Goal: Obtain resource: Download file/media

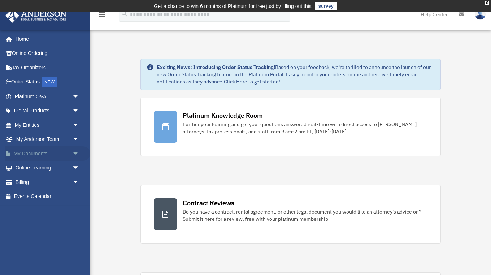
click at [43, 149] on link "My Documents arrow_drop_down" at bounding box center [47, 153] width 85 height 14
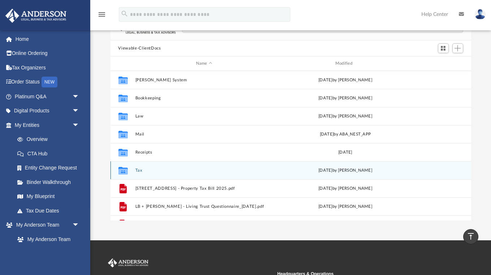
scroll to position [54, 0]
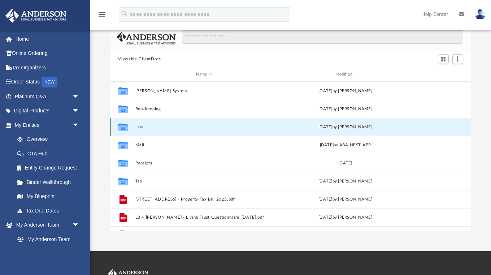
click at [143, 126] on button "Law" at bounding box center [204, 127] width 138 height 5
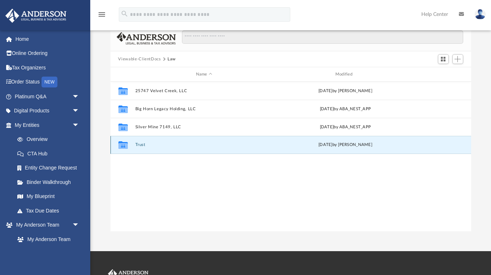
click at [138, 142] on button "Trust" at bounding box center [204, 144] width 138 height 5
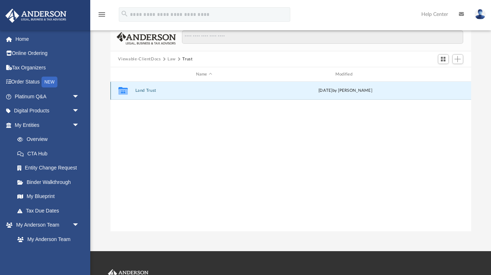
click at [143, 91] on button "Land Trust" at bounding box center [204, 90] width 138 height 5
click at [169, 92] on button "Land Trust - Leon Springs Trust" at bounding box center [204, 90] width 138 height 5
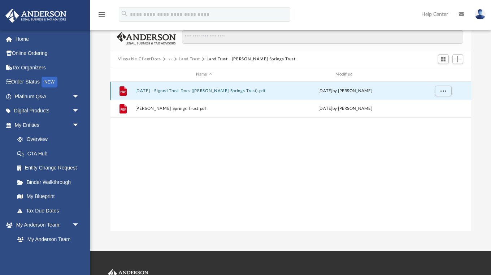
click at [157, 90] on button "2025.09.06 - Signed Trust Docs (Leon Springs Trust).pdf" at bounding box center [204, 90] width 138 height 5
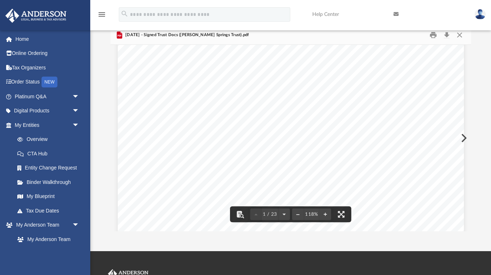
scroll to position [0, 0]
click at [462, 38] on button "Close" at bounding box center [459, 35] width 13 height 11
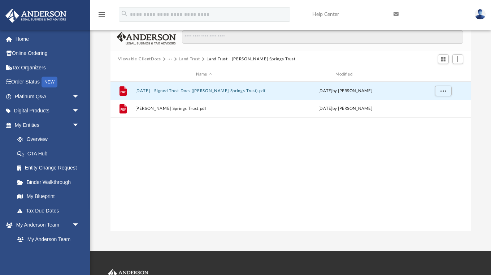
click at [221, 180] on div "File 2025.09.06 - Signed Trust Docs (Leon Springs Trust).pdf Fri Sep 12 2025 by…" at bounding box center [290, 156] width 361 height 149
click at [192, 60] on button "Land Trust" at bounding box center [189, 59] width 21 height 6
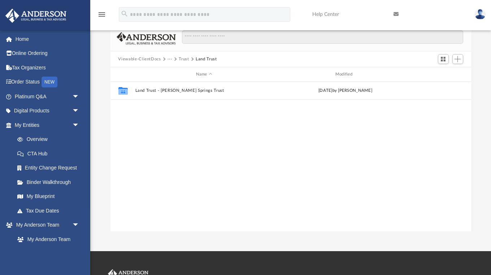
click at [183, 61] on button "Trust" at bounding box center [184, 59] width 10 height 6
click at [166, 60] on span "Viewable-ClientDocs" at bounding box center [142, 59] width 49 height 6
click at [169, 58] on button "Law" at bounding box center [171, 59] width 8 height 6
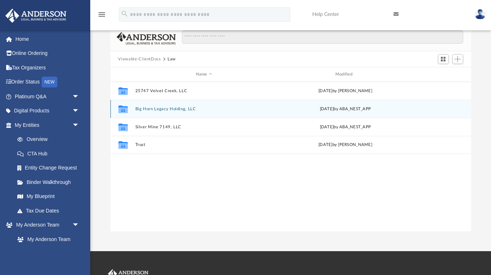
click at [178, 108] on button "Big Horn Legacy Holding, LLC" at bounding box center [204, 108] width 138 height 5
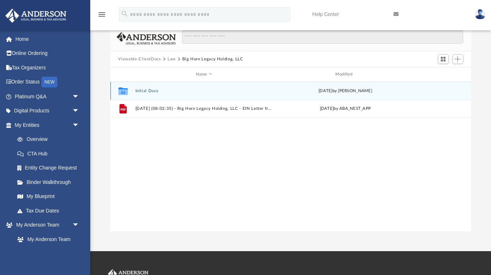
click at [153, 88] on button "Initial Docs" at bounding box center [204, 90] width 138 height 5
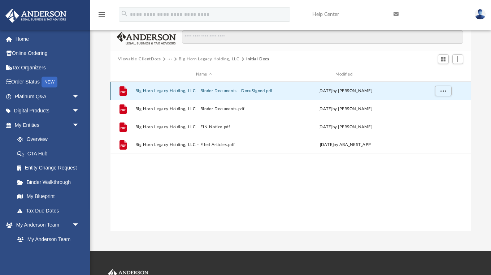
click at [208, 92] on button "Big Horn Legacy Holding, LLC - Binder Documents - DocuSigned.pdf" at bounding box center [204, 90] width 138 height 5
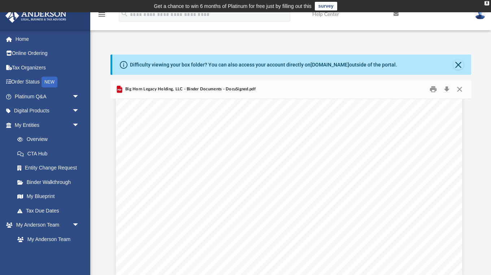
scroll to position [24087, 2]
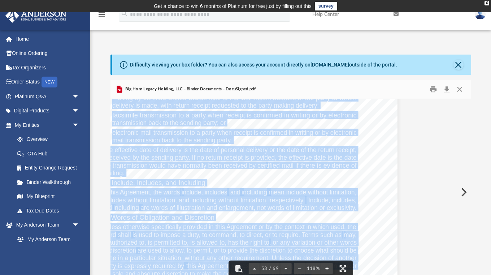
drag, startPoint x: 470, startPoint y: 235, endPoint x: 466, endPoint y: 113, distance: 122.1
click at [466, 113] on body "X Get a chance to win 6 months of Platinum for free just by filling out this su…" at bounding box center [245, 217] width 491 height 434
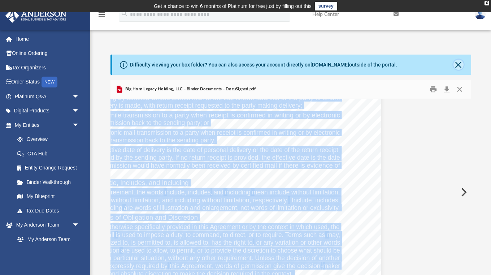
click at [462, 63] on button "Close" at bounding box center [458, 65] width 10 height 10
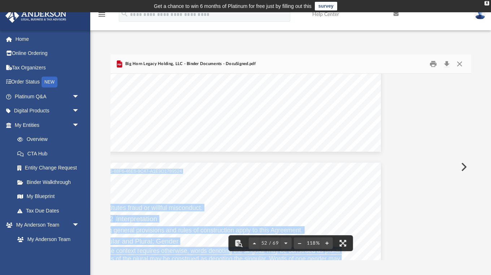
scroll to position [23373, 83]
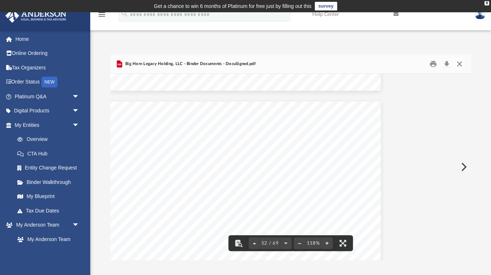
click at [462, 66] on button "Close" at bounding box center [459, 63] width 13 height 11
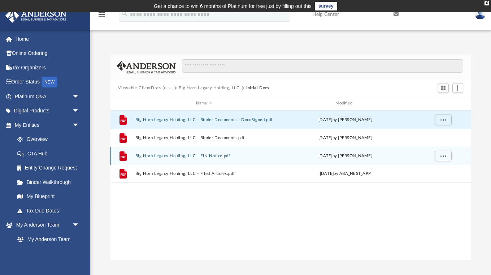
click at [190, 156] on button "Big Horn Legacy Holding, LLC - EIN Notice.pdf" at bounding box center [204, 155] width 138 height 5
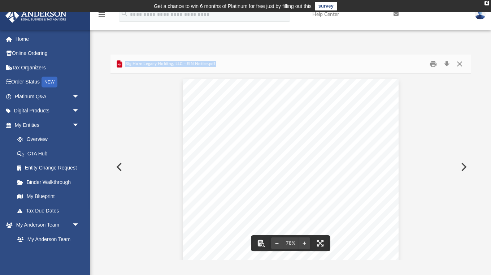
click at [462, 167] on button "Preview" at bounding box center [463, 167] width 16 height 20
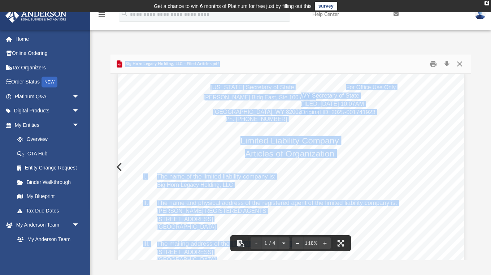
scroll to position [6, 0]
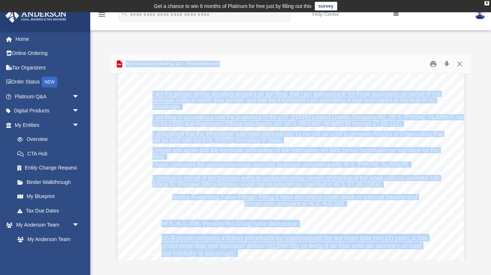
scroll to position [516, 0]
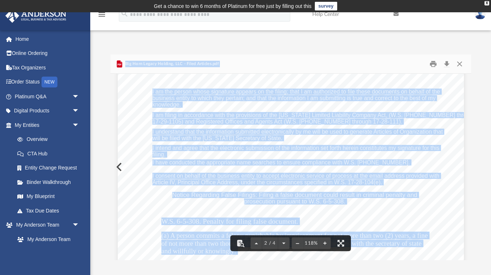
click at [412, 156] on div "Signature: James Morris Date: 08/11/2025 Print Name: James Morris Title: Organi…" at bounding box center [291, 245] width 346 height 448
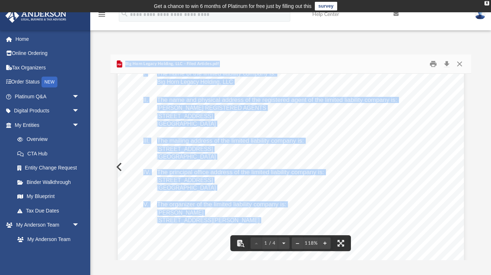
scroll to position [0, 0]
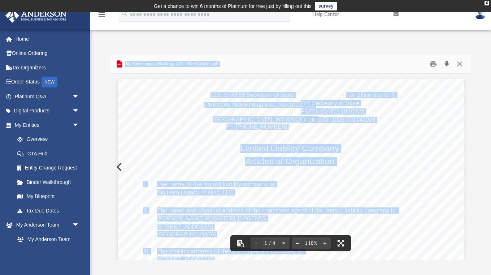
click at [448, 61] on button "Download" at bounding box center [446, 63] width 13 height 11
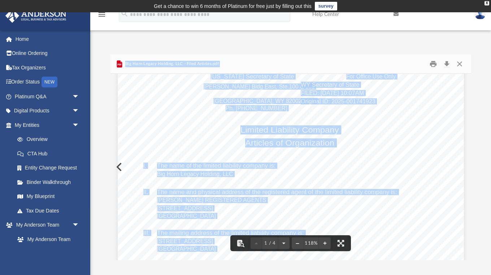
scroll to position [17, 0]
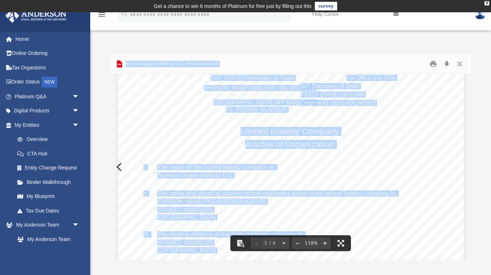
click at [115, 169] on button "Preview" at bounding box center [118, 167] width 16 height 20
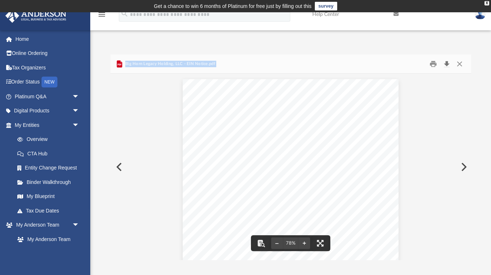
click at [448, 64] on button "Download" at bounding box center [446, 63] width 13 height 11
click at [119, 135] on div "Document Viewer" at bounding box center [290, 171] width 361 height 195
click at [119, 167] on button "Preview" at bounding box center [118, 167] width 16 height 20
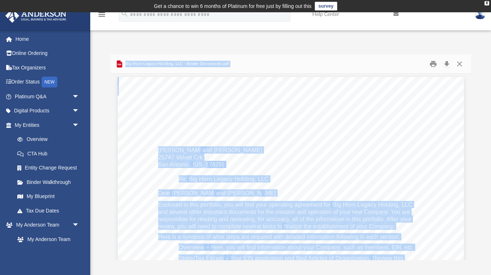
scroll to position [0, 0]
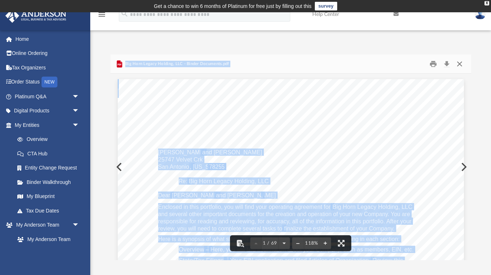
click at [461, 61] on button "Close" at bounding box center [459, 63] width 13 height 11
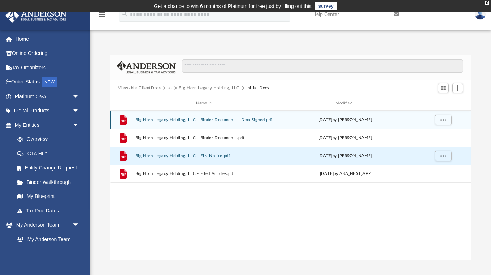
click at [227, 116] on div "File Big Horn Legacy Holding, LLC - Binder Documents - DocuSigned.pdf Fri Aug 2…" at bounding box center [290, 119] width 361 height 18
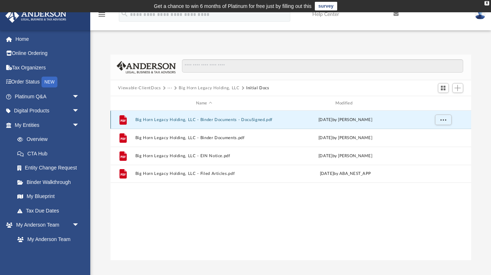
click at [225, 121] on button "Big Horn Legacy Holding, LLC - Binder Documents - DocuSigned.pdf" at bounding box center [204, 119] width 138 height 5
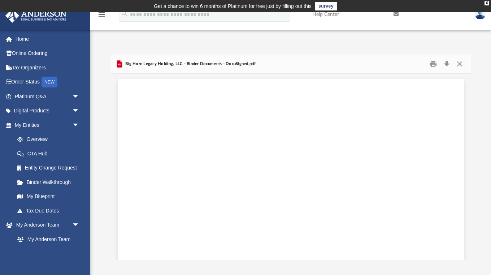
scroll to position [23395, 0]
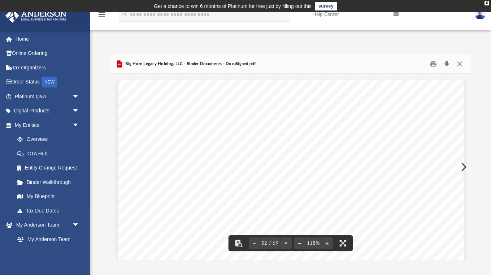
click at [448, 65] on button "Download" at bounding box center [446, 63] width 13 height 11
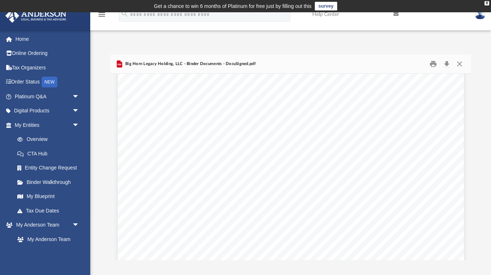
scroll to position [23443, 0]
click at [26, 40] on link "Home" at bounding box center [47, 39] width 85 height 14
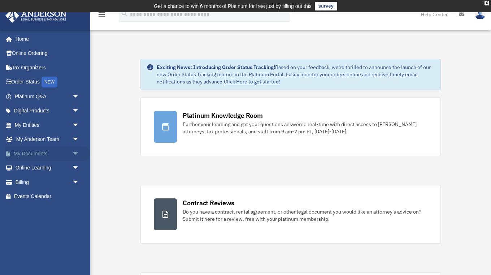
click at [38, 153] on link "My Documents arrow_drop_down" at bounding box center [47, 153] width 85 height 14
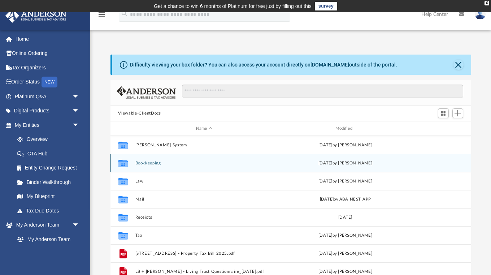
scroll to position [163, 360]
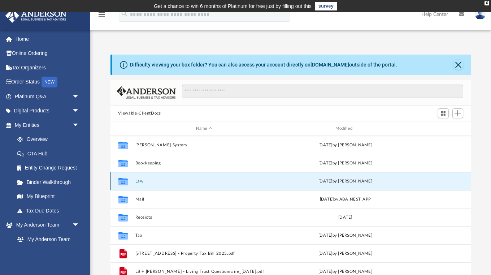
click at [141, 182] on button "Law" at bounding box center [204, 181] width 138 height 5
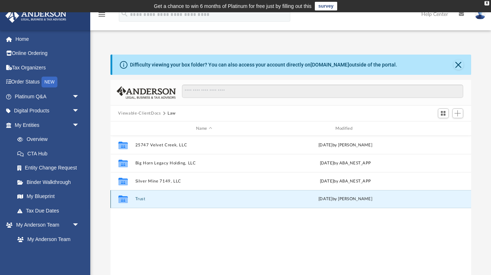
click at [141, 198] on button "Trust" at bounding box center [204, 198] width 138 height 5
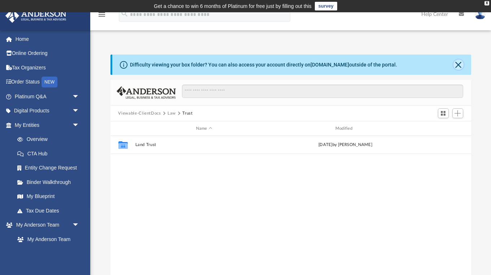
click at [462, 62] on button "Close" at bounding box center [458, 65] width 10 height 10
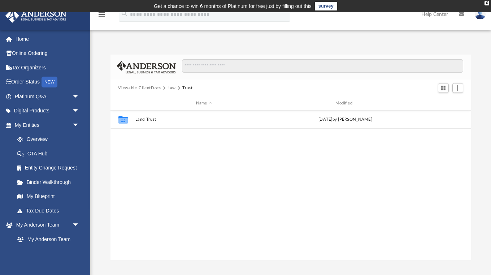
click at [150, 87] on button "Viewable-ClientDocs" at bounding box center [139, 88] width 43 height 6
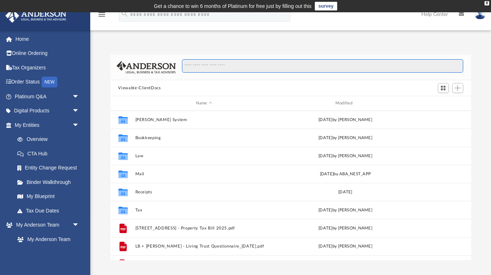
click at [215, 68] on input "Search files and folders" at bounding box center [322, 66] width 281 height 14
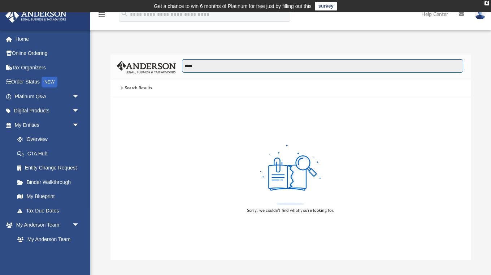
click at [187, 66] on input "*****" at bounding box center [322, 66] width 281 height 14
type input "******"
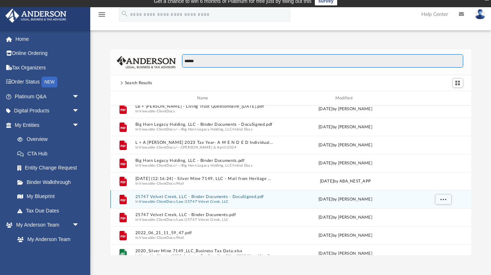
scroll to position [0, 0]
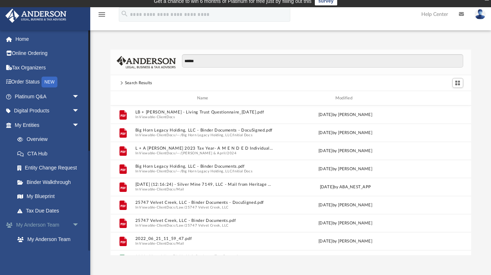
click at [58, 225] on link "My Anderson Team arrow_drop_down" at bounding box center [47, 225] width 85 height 14
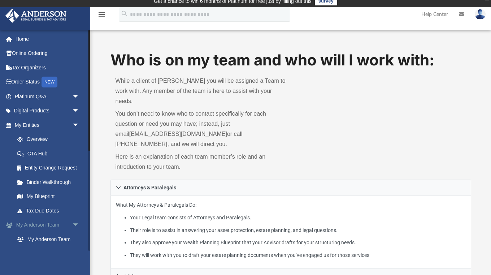
click at [58, 225] on link "My Anderson Team arrow_drop_down" at bounding box center [47, 225] width 85 height 14
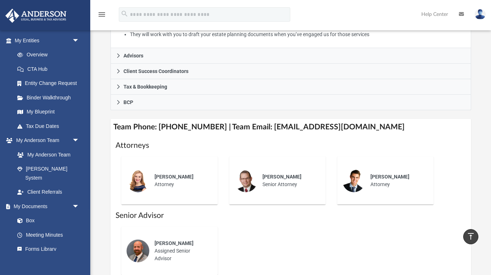
scroll to position [221, 0]
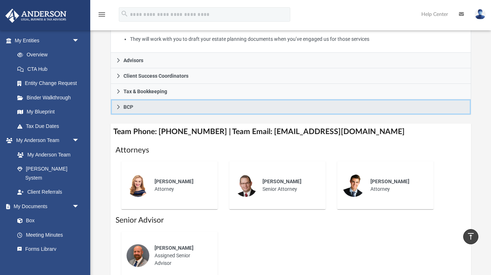
click at [118, 105] on icon at bounding box center [118, 107] width 3 height 4
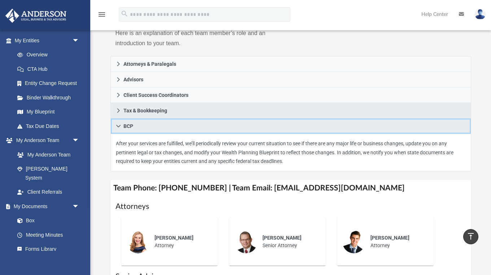
scroll to position [128, 0]
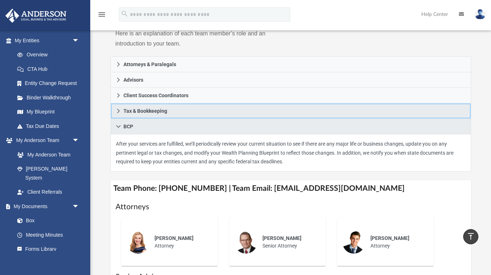
click at [118, 108] on icon at bounding box center [118, 110] width 5 height 5
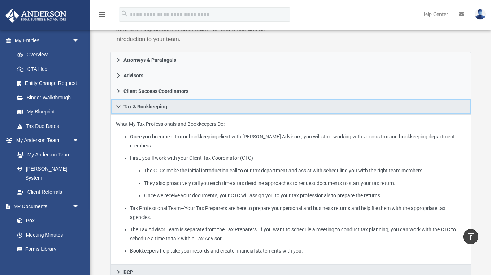
scroll to position [118, 0]
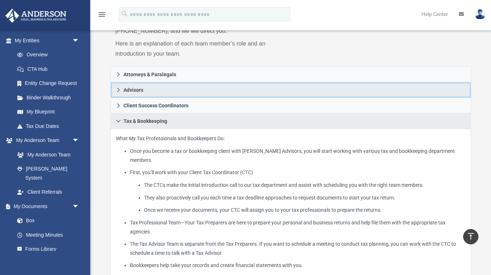
click at [117, 87] on icon at bounding box center [118, 89] width 5 height 5
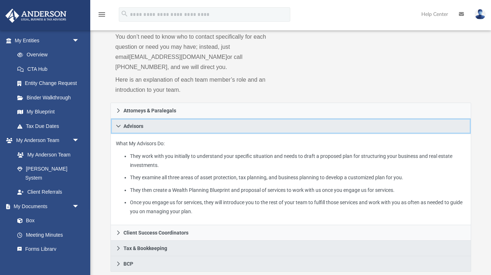
scroll to position [98, 0]
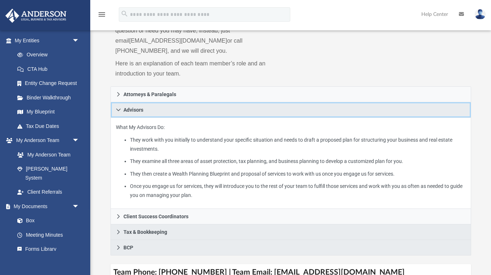
click at [118, 107] on icon at bounding box center [118, 109] width 5 height 5
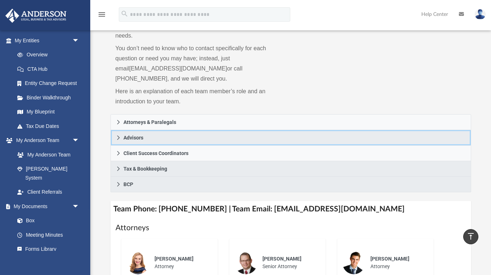
scroll to position [59, 0]
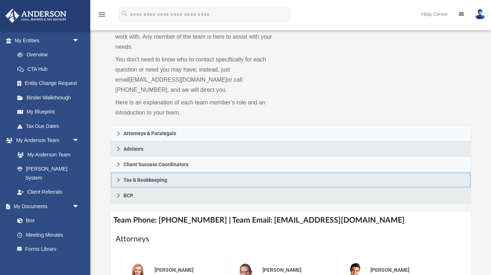
click at [119, 177] on icon at bounding box center [118, 179] width 5 height 5
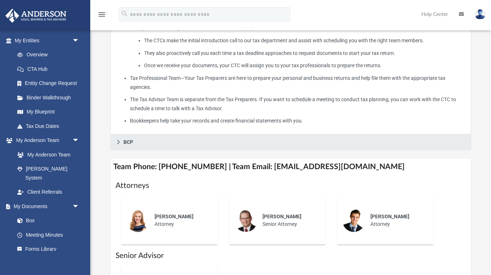
scroll to position [262, 0]
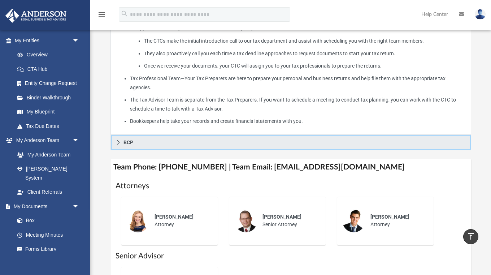
click at [119, 140] on icon at bounding box center [118, 142] width 5 height 5
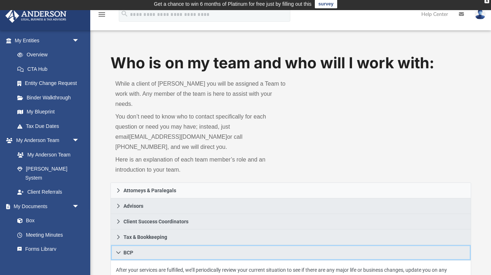
scroll to position [0, 0]
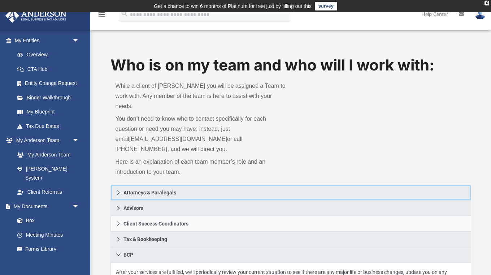
click at [116, 190] on icon at bounding box center [118, 192] width 5 height 5
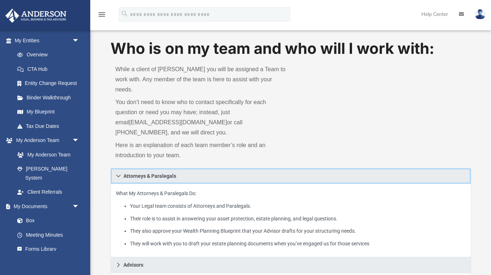
scroll to position [16, 0]
